Goal: Go to known website: Go to known website

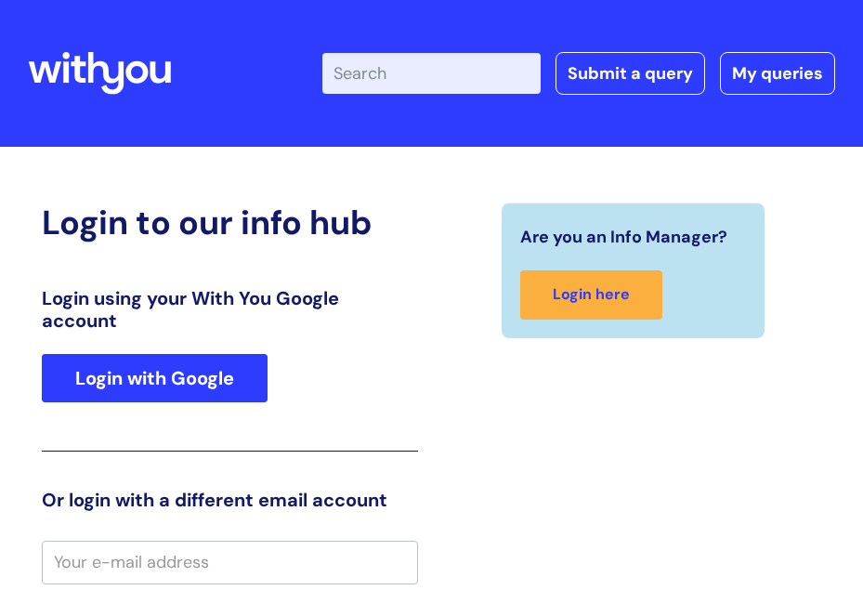
type input "soihartze.fer"
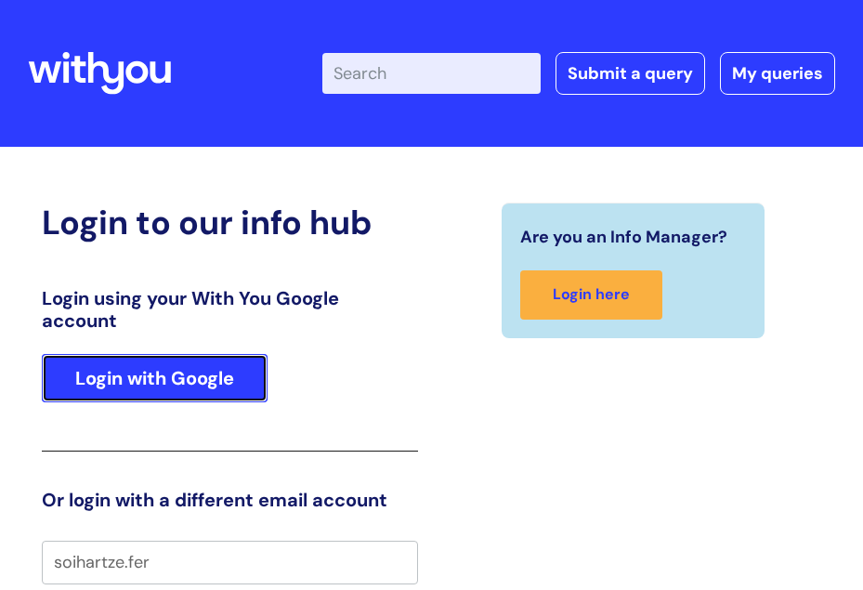
click at [255, 360] on link "Login with Google" at bounding box center [155, 378] width 226 height 48
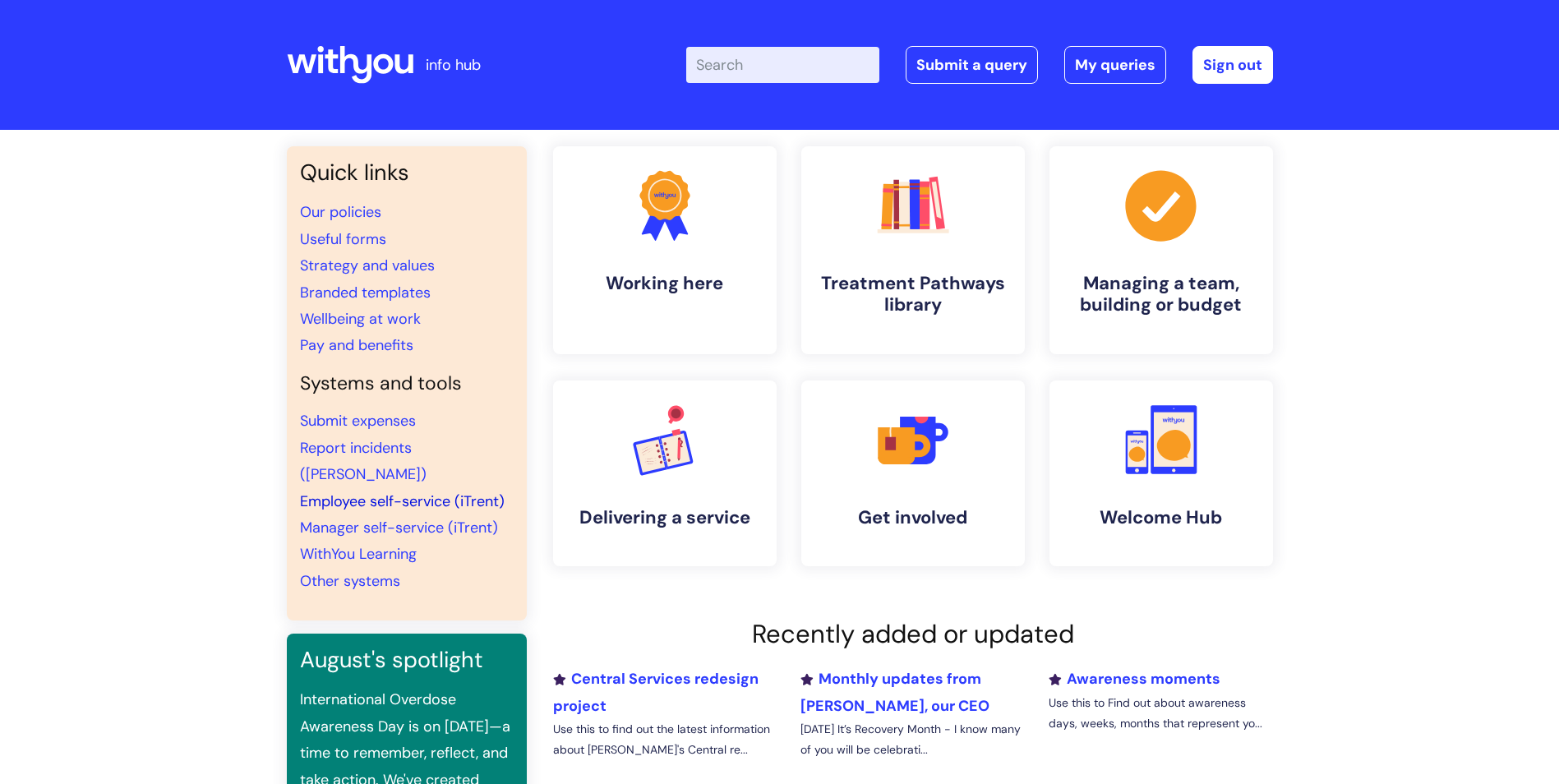
click at [383, 491] on link "Employee self-service (iTrent)" at bounding box center [401, 501] width 204 height 19
click at [375, 491] on link "Employee self-service (iTrent)" at bounding box center [401, 501] width 204 height 19
